Goal: Information Seeking & Learning: Learn about a topic

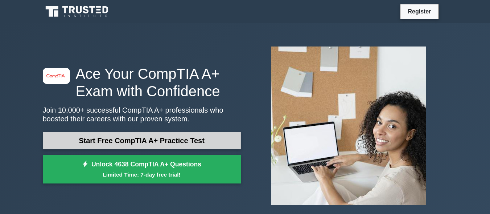
click at [75, 143] on link "Start Free CompTIA A+ Practice Test" at bounding box center [142, 140] width 198 height 17
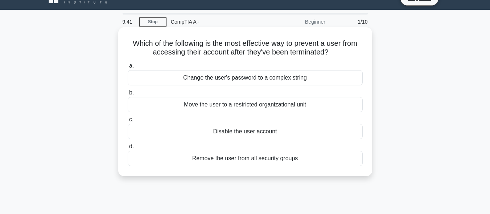
scroll to position [13, 0]
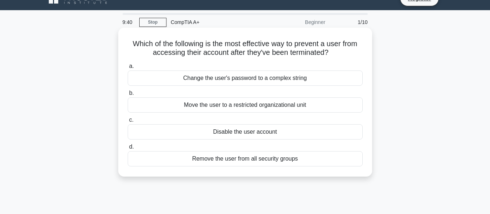
click at [223, 77] on div "Change the user's password to a complex string" at bounding box center [245, 77] width 235 height 15
click at [128, 69] on input "a. Change the user's password to a complex string" at bounding box center [128, 66] width 0 height 5
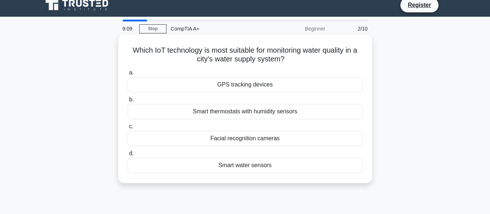
scroll to position [8, 0]
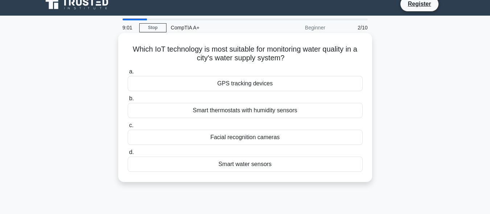
click at [215, 109] on div "Smart thermostats with humidity sensors" at bounding box center [245, 110] width 235 height 15
click at [128, 101] on input "b. Smart thermostats with humidity sensors" at bounding box center [128, 98] width 0 height 5
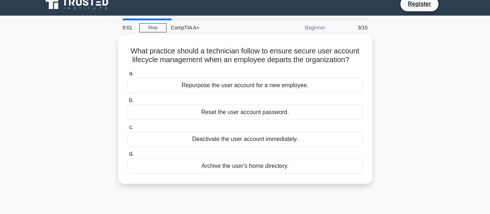
scroll to position [0, 0]
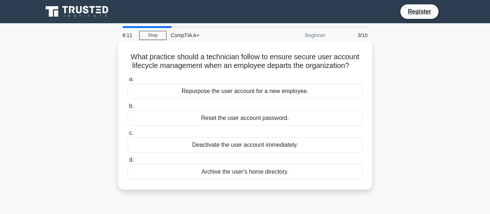
click at [188, 90] on div "Repurpose the user account for a new employee." at bounding box center [245, 90] width 235 height 15
click at [128, 82] on input "a. Repurpose the user account for a new employee." at bounding box center [128, 79] width 0 height 5
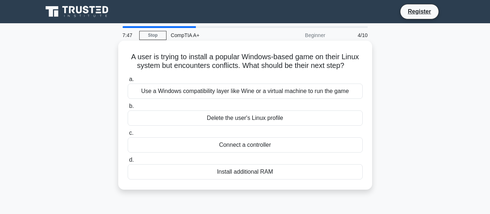
click at [208, 94] on div "Use a Windows compatibility layer like Wine or a virtual machine to run the game" at bounding box center [245, 90] width 235 height 15
click at [128, 82] on input "a. Use a Windows compatibility layer like Wine or a virtual machine to run the …" at bounding box center [128, 79] width 0 height 5
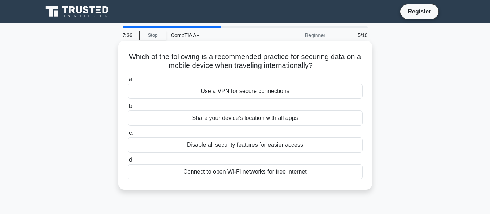
click at [183, 176] on div "Connect to open Wi-Fi networks for free internet" at bounding box center [245, 171] width 235 height 15
click at [128, 162] on input "d. Connect to open Wi-Fi networks for free internet" at bounding box center [128, 159] width 0 height 5
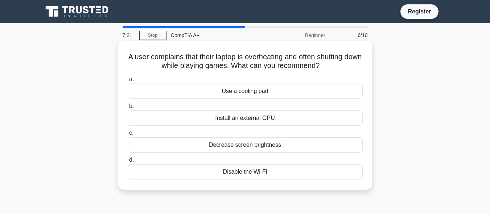
click at [214, 93] on div "Use a cooling pad" at bounding box center [245, 90] width 235 height 15
click at [128, 82] on input "a. Use a cooling pad" at bounding box center [128, 79] width 0 height 5
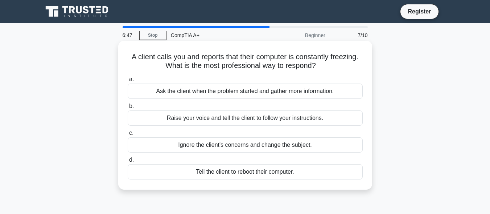
click at [211, 94] on div "Ask the client when the problem started and gather more information." at bounding box center [245, 90] width 235 height 15
click at [128, 82] on input "a. Ask the client when the problem started and gather more information." at bounding box center [128, 79] width 0 height 5
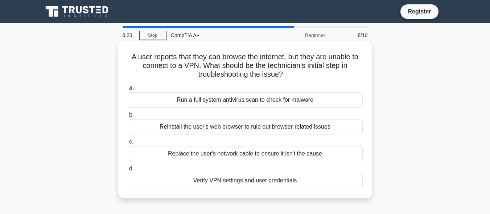
click at [214, 182] on div "Verify VPN settings and user credentials" at bounding box center [245, 180] width 235 height 15
click at [128, 171] on input "d. Verify VPN settings and user credentials" at bounding box center [128, 168] width 0 height 5
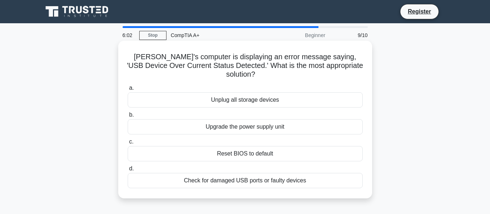
click at [196, 173] on div "Check for damaged USB ports or faulty devices" at bounding box center [245, 180] width 235 height 15
click at [128, 171] on input "d. Check for damaged USB ports or faulty devices" at bounding box center [128, 168] width 0 height 5
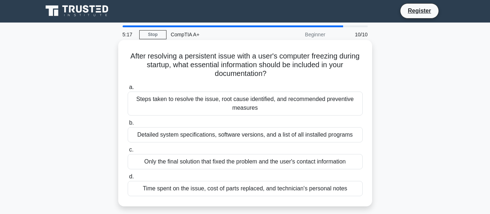
scroll to position [0, 0]
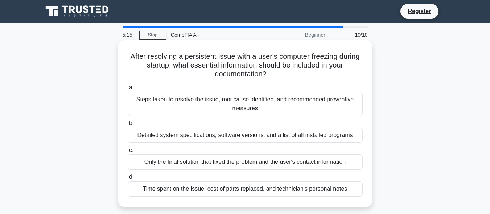
click at [204, 136] on div "Detailed system specifications, software versions, and a list of all installed …" at bounding box center [245, 134] width 235 height 15
click at [128, 125] on input "b. Detailed system specifications, software versions, and a list of all install…" at bounding box center [128, 123] width 0 height 5
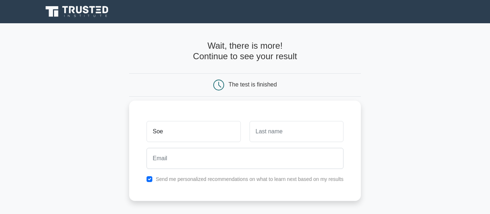
type input "Soe"
click at [264, 131] on input "text" at bounding box center [296, 131] width 94 height 21
type input "Htike"
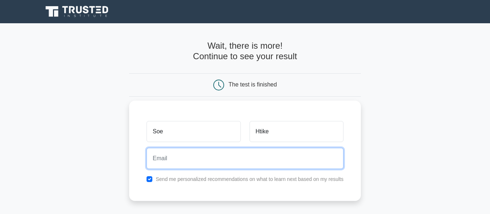
click at [204, 165] on input "email" at bounding box center [244, 158] width 197 height 21
type input "h"
type input "soehtike372003@gmail.com"
